Goal: Task Accomplishment & Management: Manage account settings

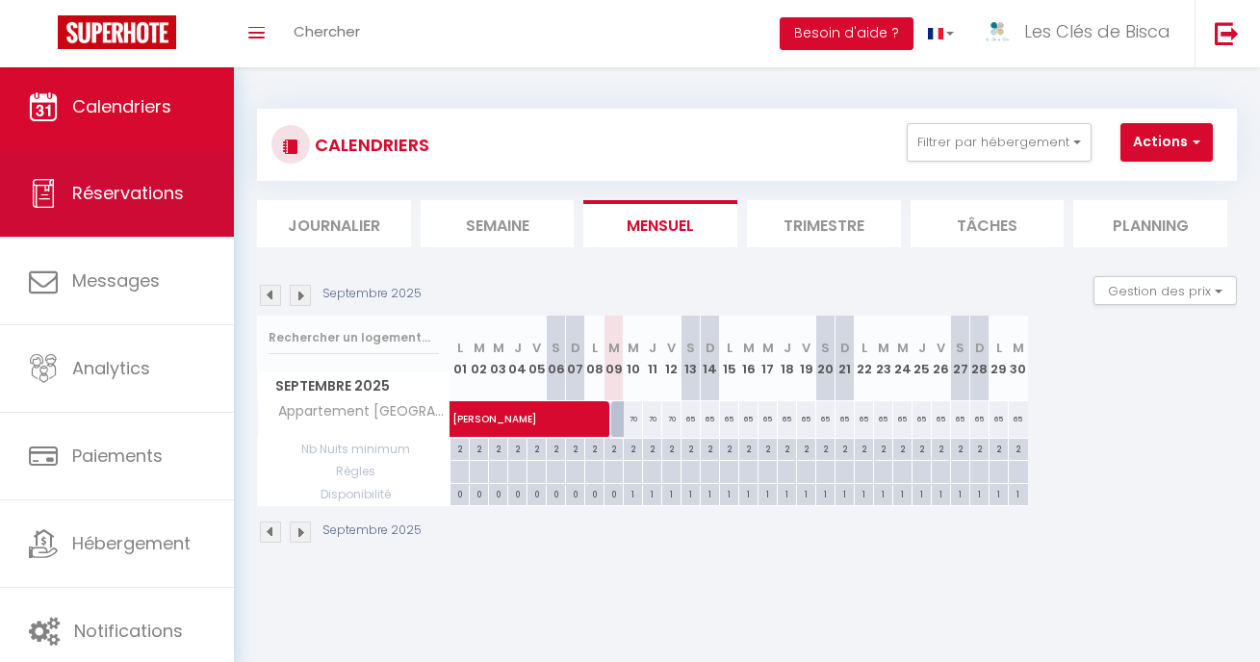
click at [154, 212] on link "Réservations" at bounding box center [117, 193] width 234 height 87
select select "not_cancelled"
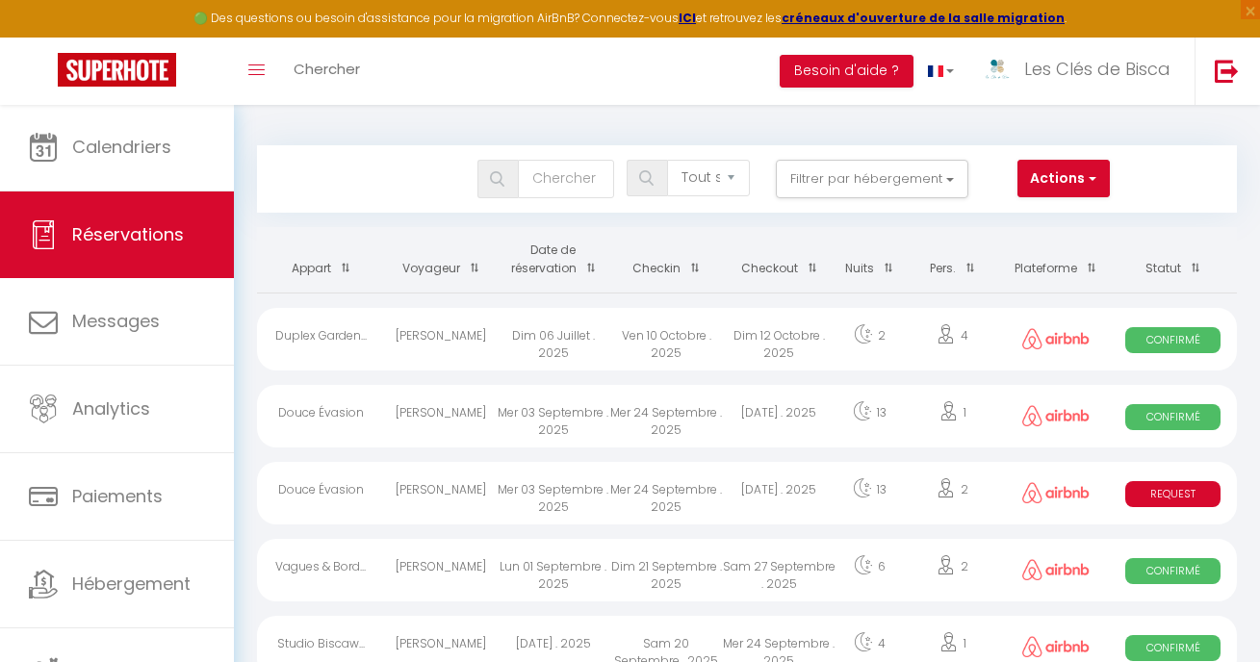
click at [552, 267] on th "Date de réservation" at bounding box center [553, 259] width 113 height 65
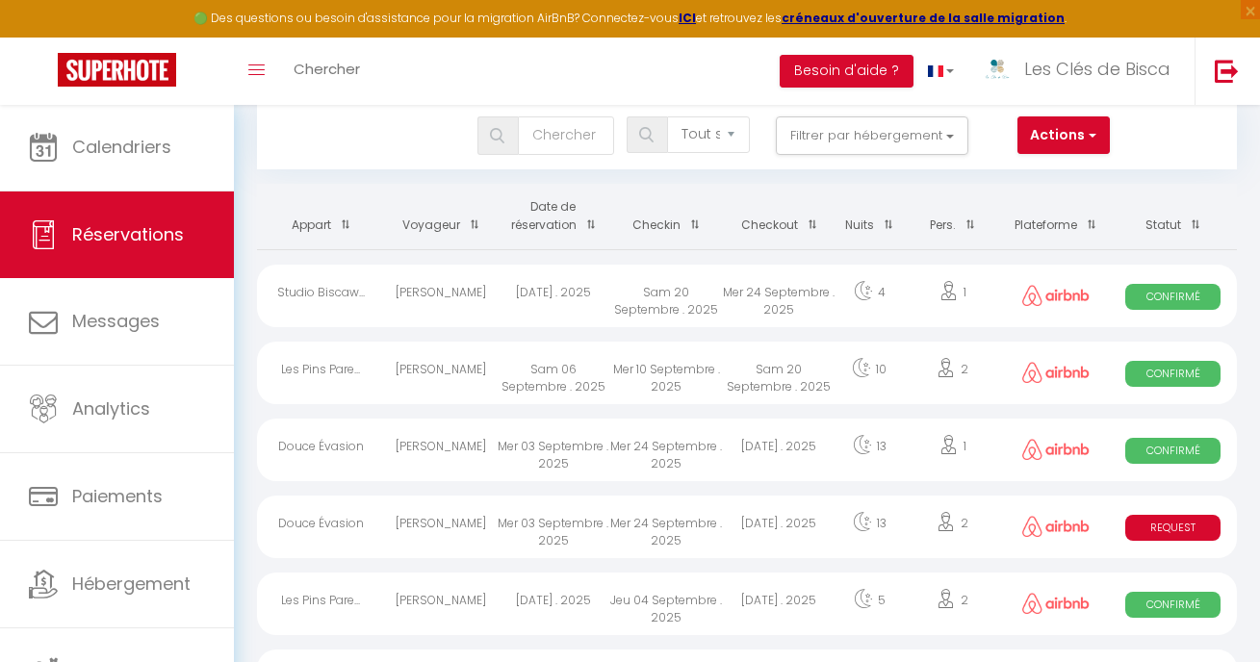
scroll to position [65, 0]
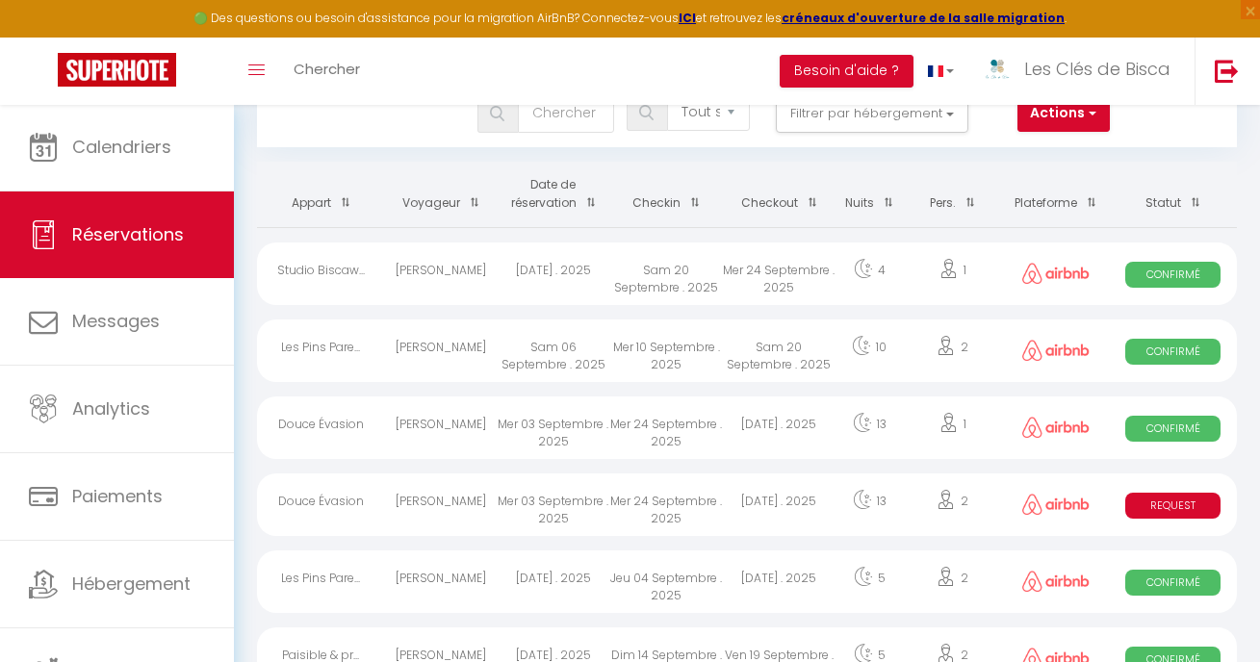
click at [1044, 498] on img at bounding box center [1055, 504] width 67 height 21
select select "KO"
select select "0"
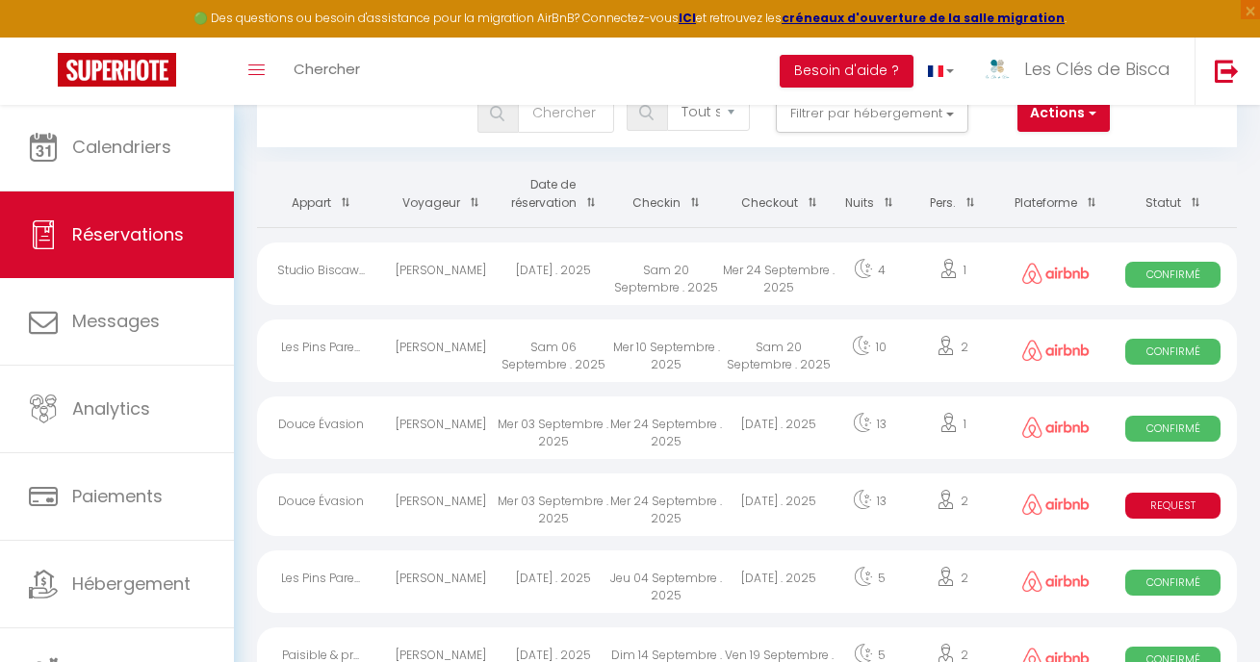
select select "1"
select select
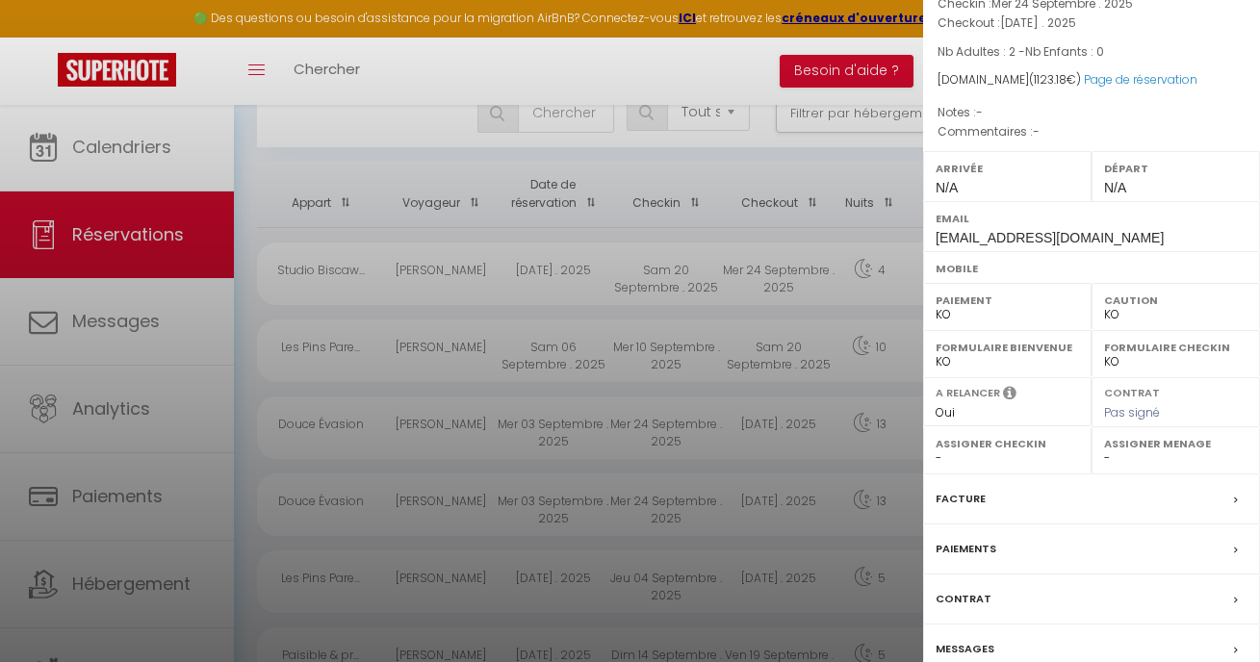
scroll to position [523, 0]
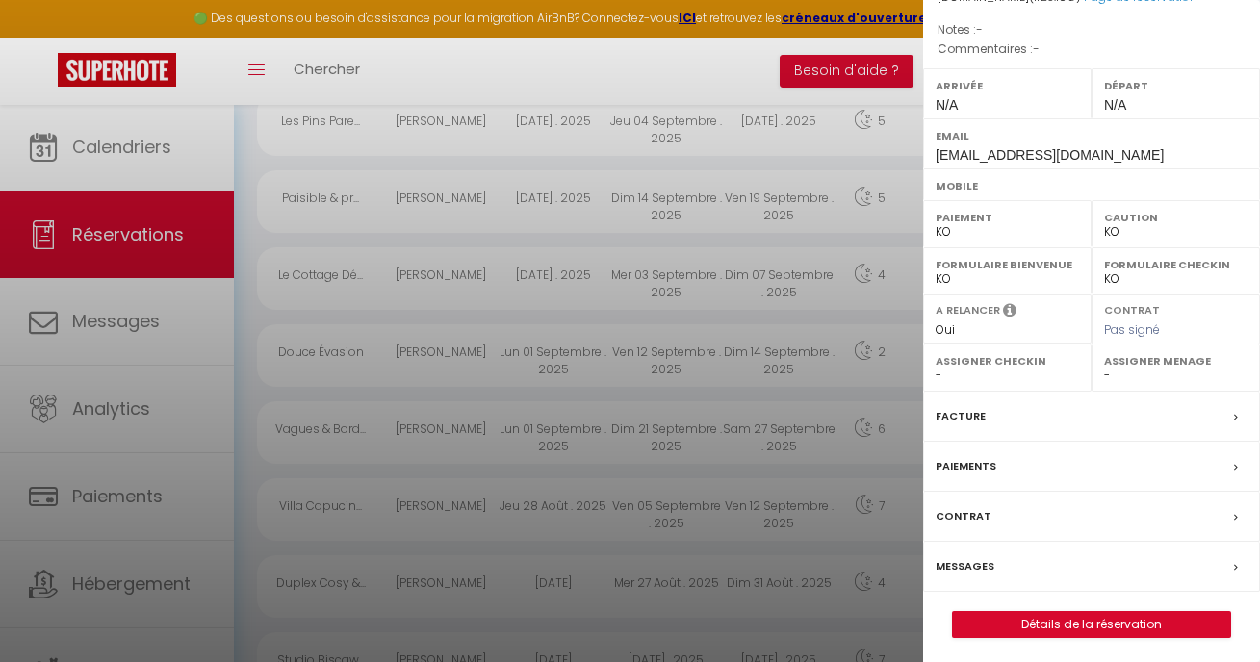
select select "0"
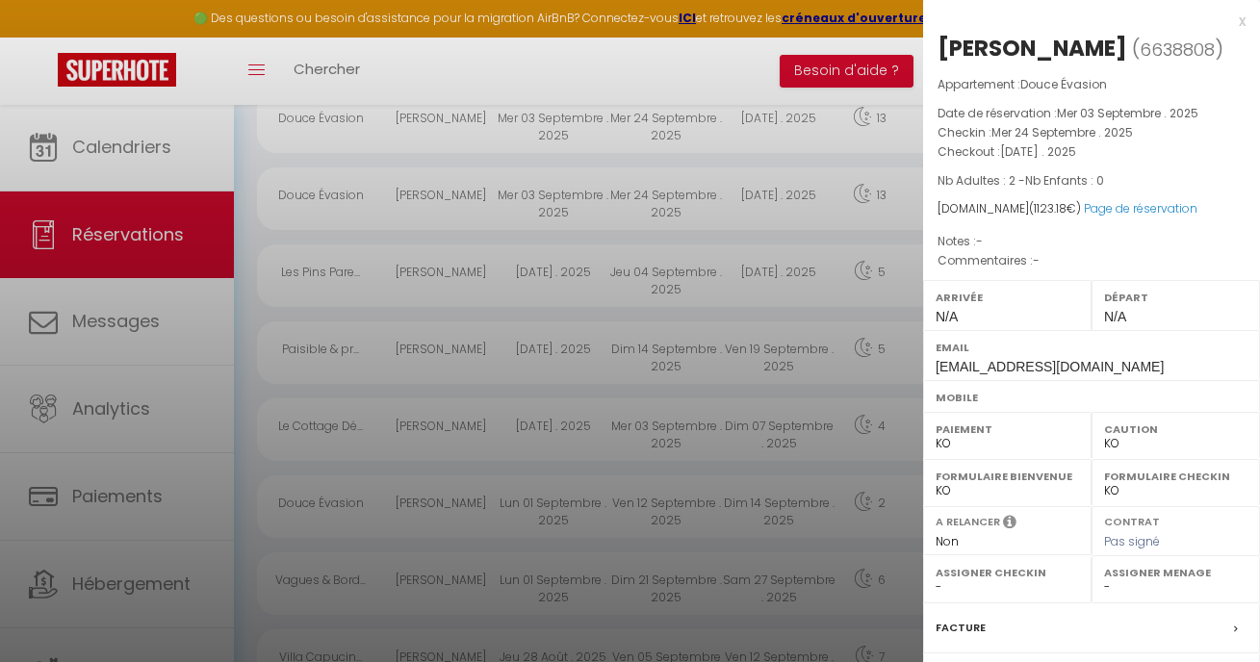
scroll to position [0, 0]
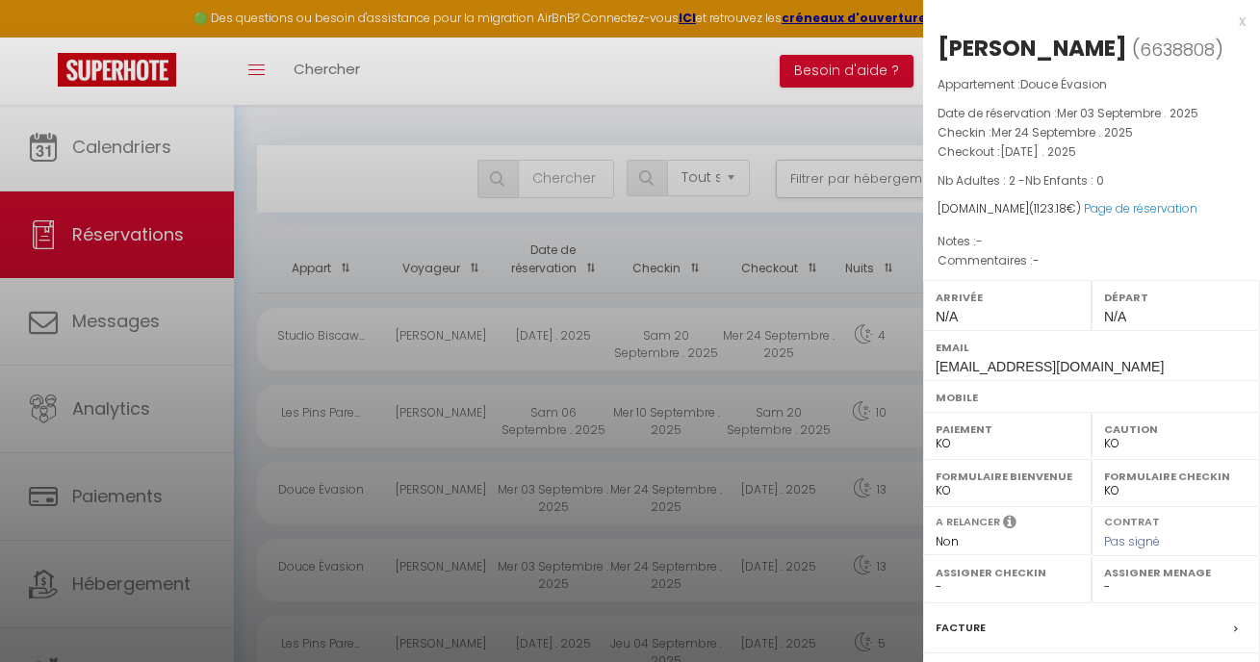
click at [1224, 22] on div "x" at bounding box center [1084, 21] width 322 height 23
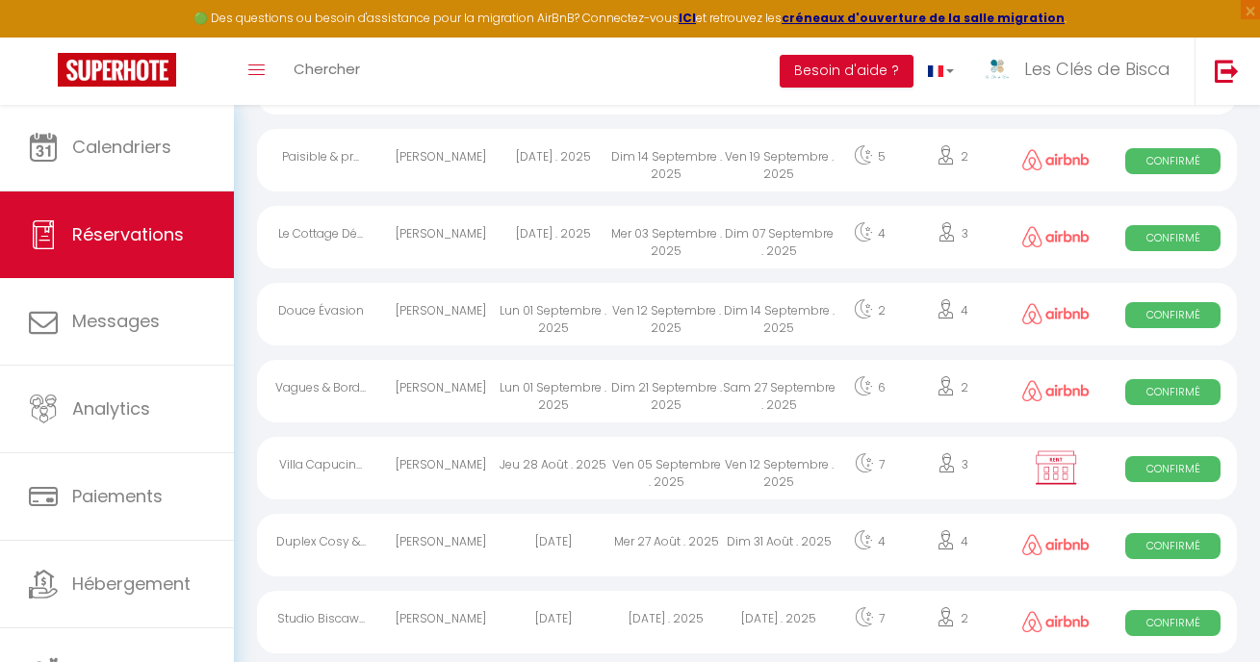
scroll to position [568, 0]
